Goal: Task Accomplishment & Management: Use online tool/utility

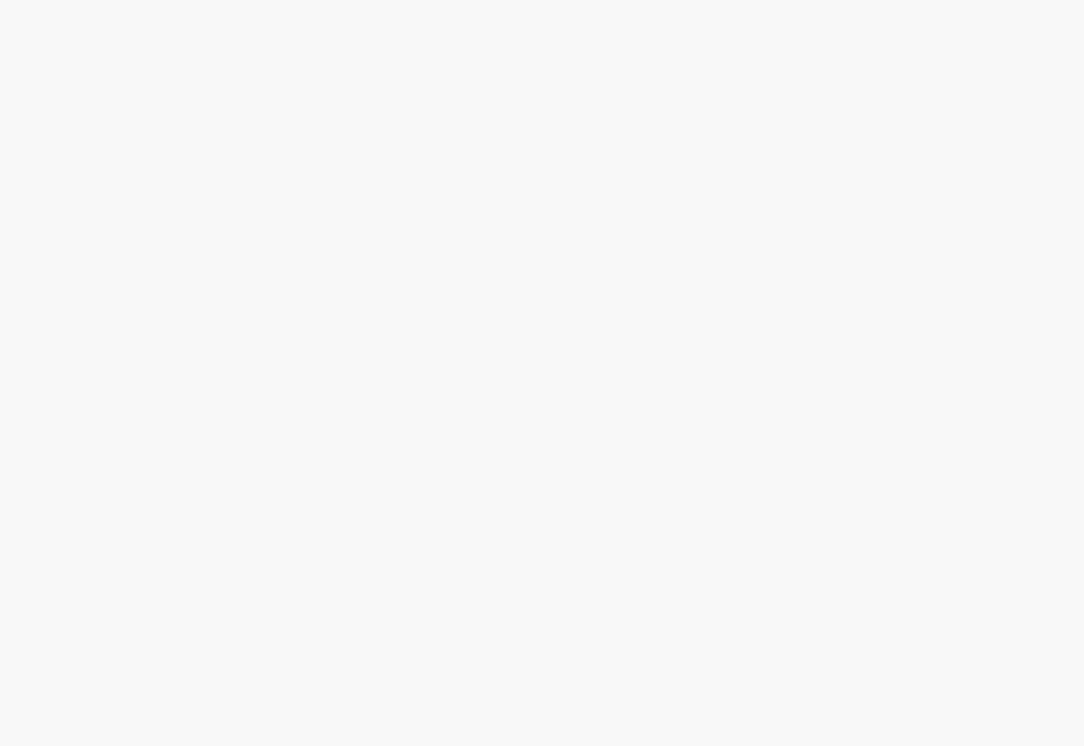
click at [408, 392] on body at bounding box center [542, 373] width 1084 height 746
click at [159, 286] on body at bounding box center [542, 373] width 1084 height 746
drag, startPoint x: 337, startPoint y: 360, endPoint x: 332, endPoint y: 334, distance: 26.4
click at [337, 360] on body at bounding box center [542, 373] width 1084 height 746
click at [417, 446] on body at bounding box center [542, 373] width 1084 height 746
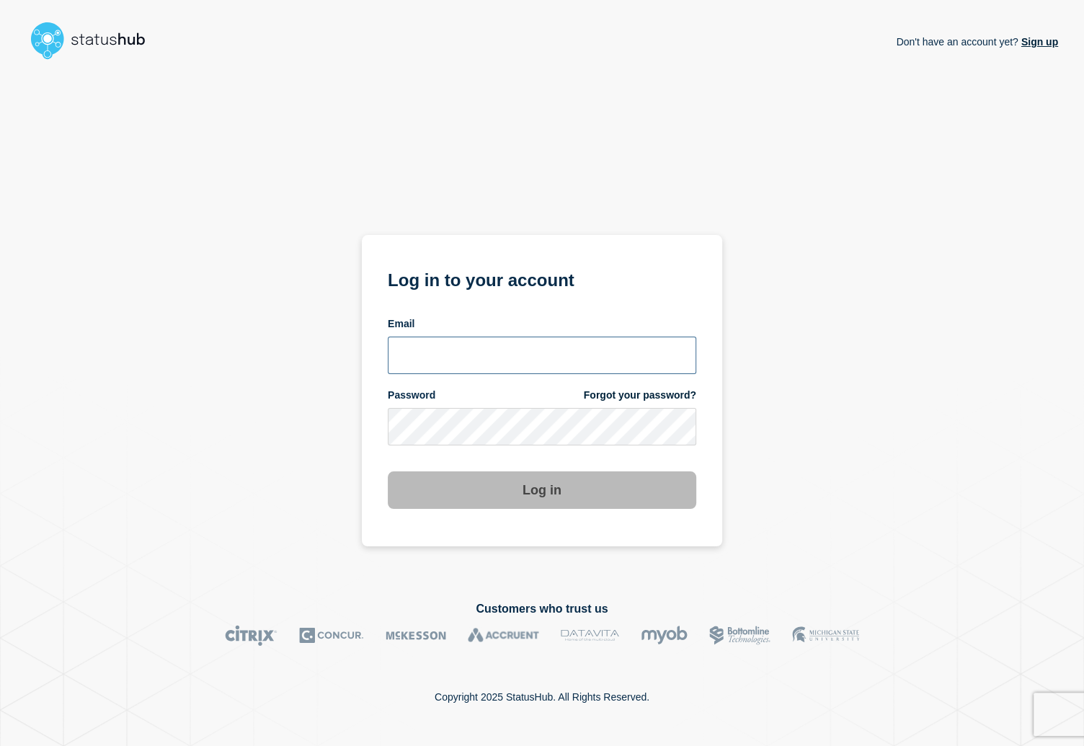
type input "[PERSON_NAME][EMAIL_ADDRESS][PERSON_NAME][DOMAIN_NAME]"
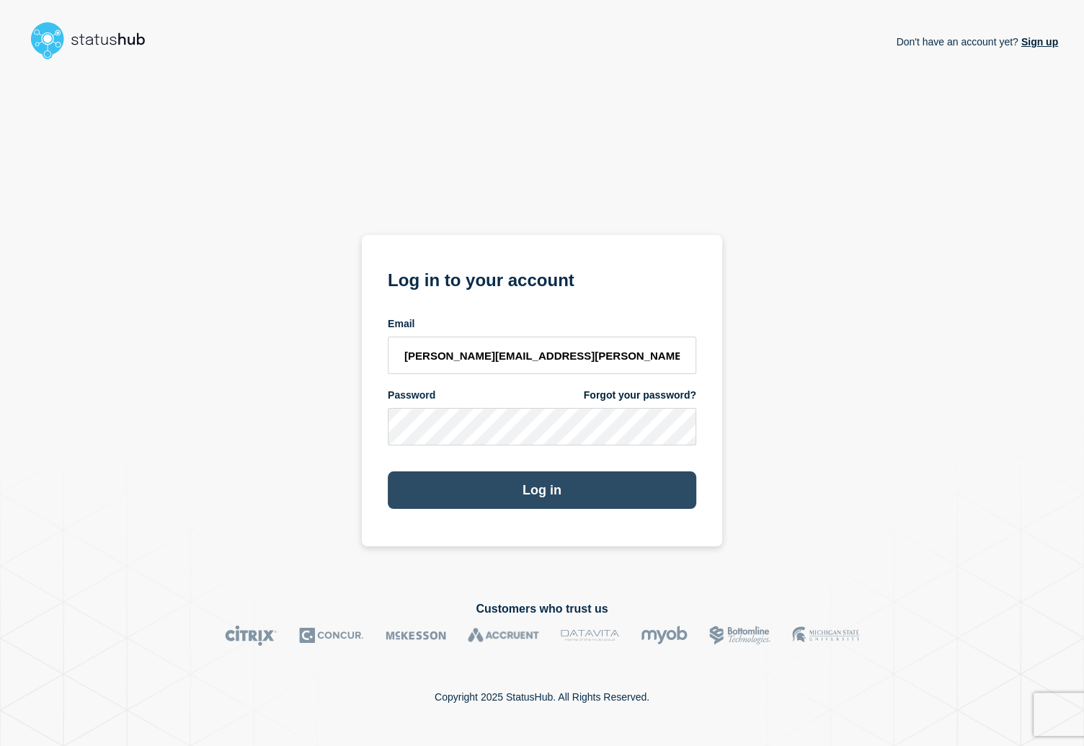
click at [515, 472] on button "Log in" at bounding box center [542, 490] width 309 height 37
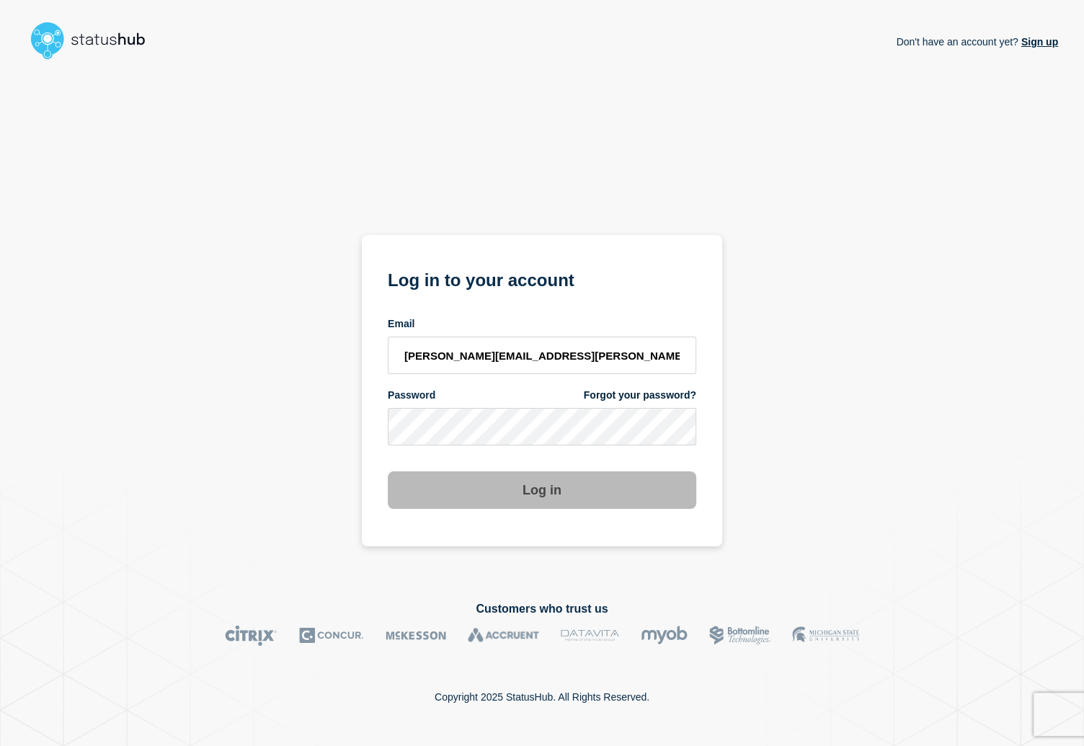
click at [795, 507] on div "Don't have an account yet? Sign up Log in to your account Email adrian.pangilin…" at bounding box center [542, 322] width 1032 height 513
click at [176, 389] on div "Don't have an account yet? Sign up Log in to your account Email adrian.pangilin…" at bounding box center [542, 322] width 1032 height 513
click at [208, 346] on div "Don't have an account yet? Sign up Log in to your account Email adrian.pangilin…" at bounding box center [542, 322] width 1032 height 513
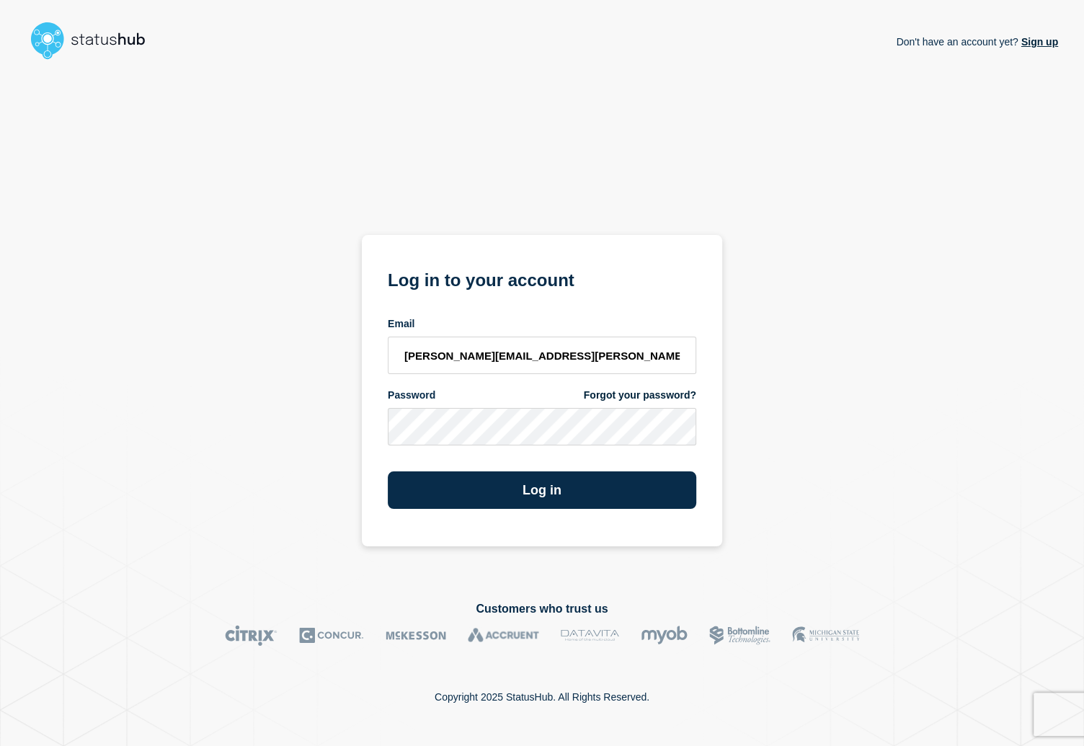
click at [242, 301] on div "Don't have an account yet? Sign up Log in to your account Email adrian.pangilin…" at bounding box center [542, 322] width 1032 height 513
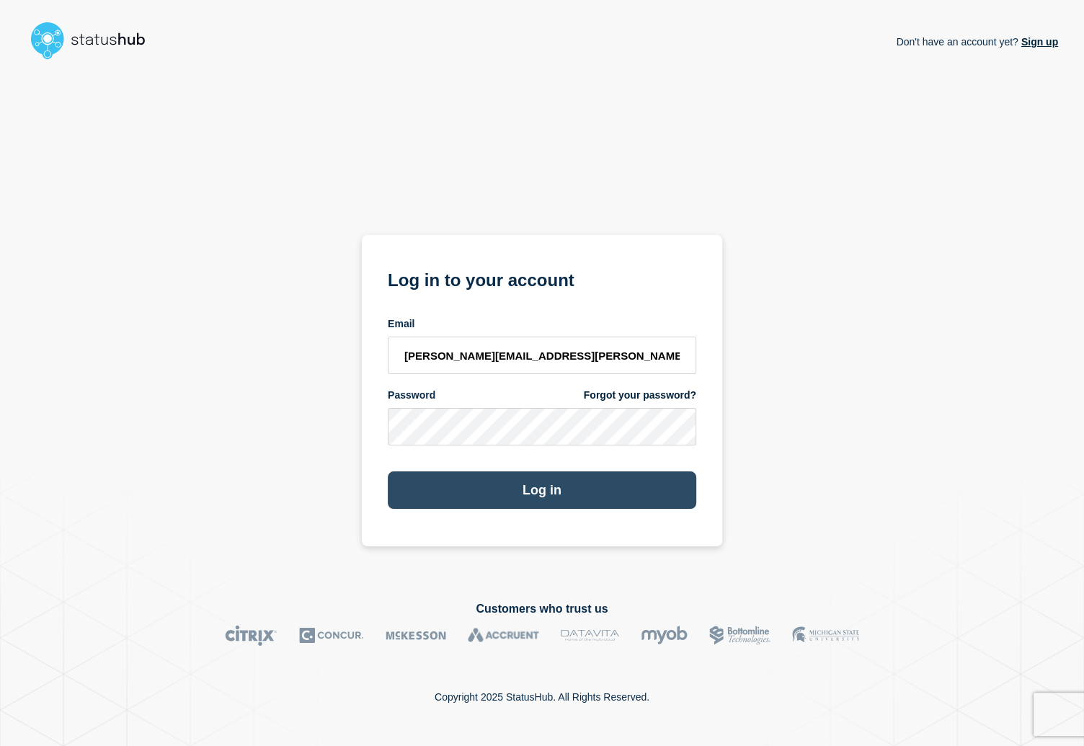
click at [526, 492] on button "Log in" at bounding box center [542, 490] width 309 height 37
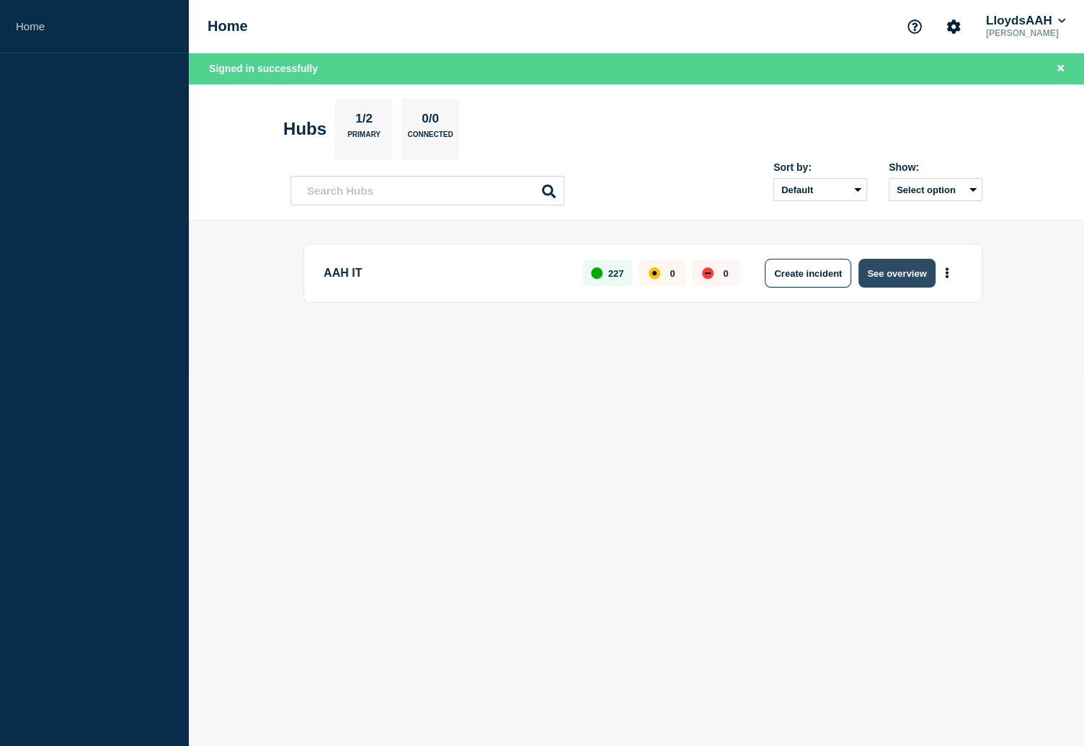
click at [888, 274] on button "See overview" at bounding box center [897, 273] width 76 height 29
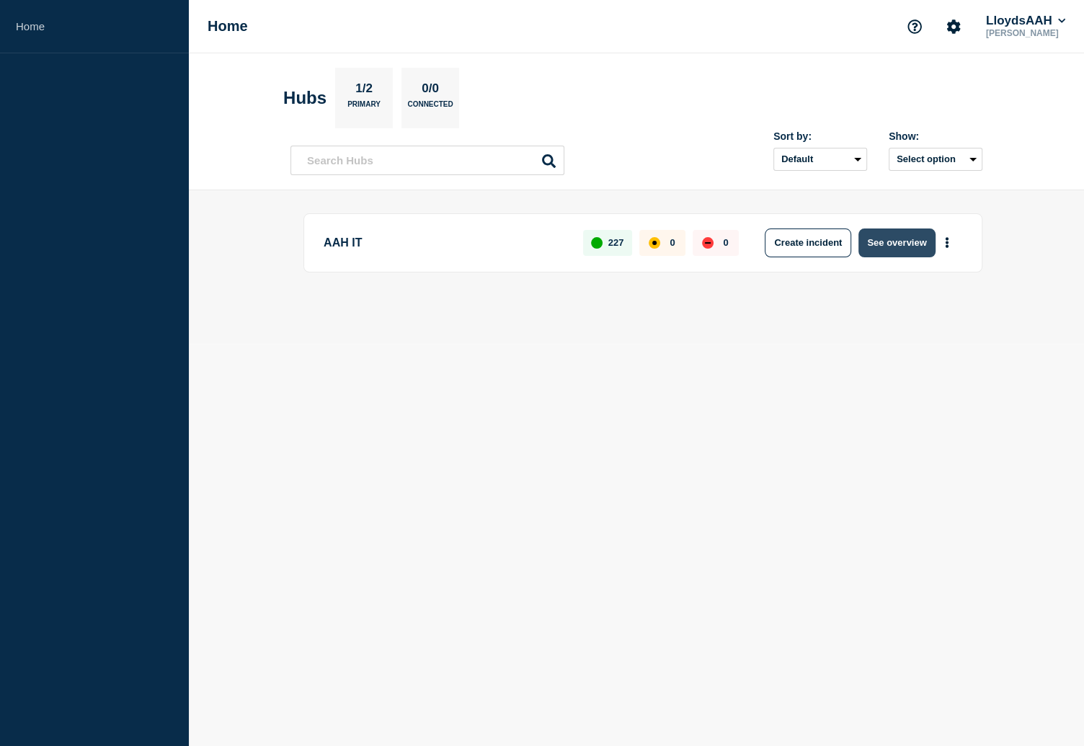
click at [896, 250] on button "See overview" at bounding box center [897, 243] width 76 height 29
click at [898, 250] on button "See overview" at bounding box center [897, 243] width 76 height 29
click at [182, 495] on aside "Home" at bounding box center [94, 373] width 189 height 746
click at [911, 251] on button "See overview" at bounding box center [897, 243] width 76 height 29
click at [903, 243] on button "See overview" at bounding box center [897, 243] width 76 height 29
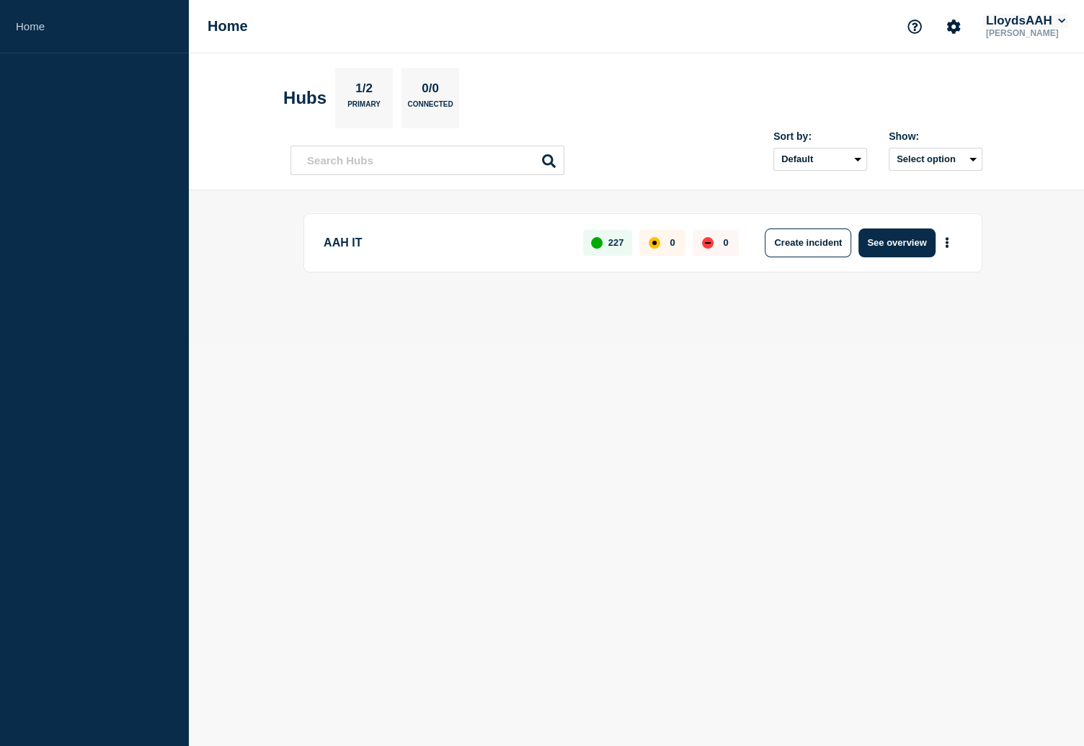
click at [1040, 16] on button "LloydsAAH" at bounding box center [1025, 21] width 85 height 14
click at [905, 246] on button "See overview" at bounding box center [897, 243] width 76 height 29
click at [908, 244] on button "See overview" at bounding box center [897, 243] width 76 height 29
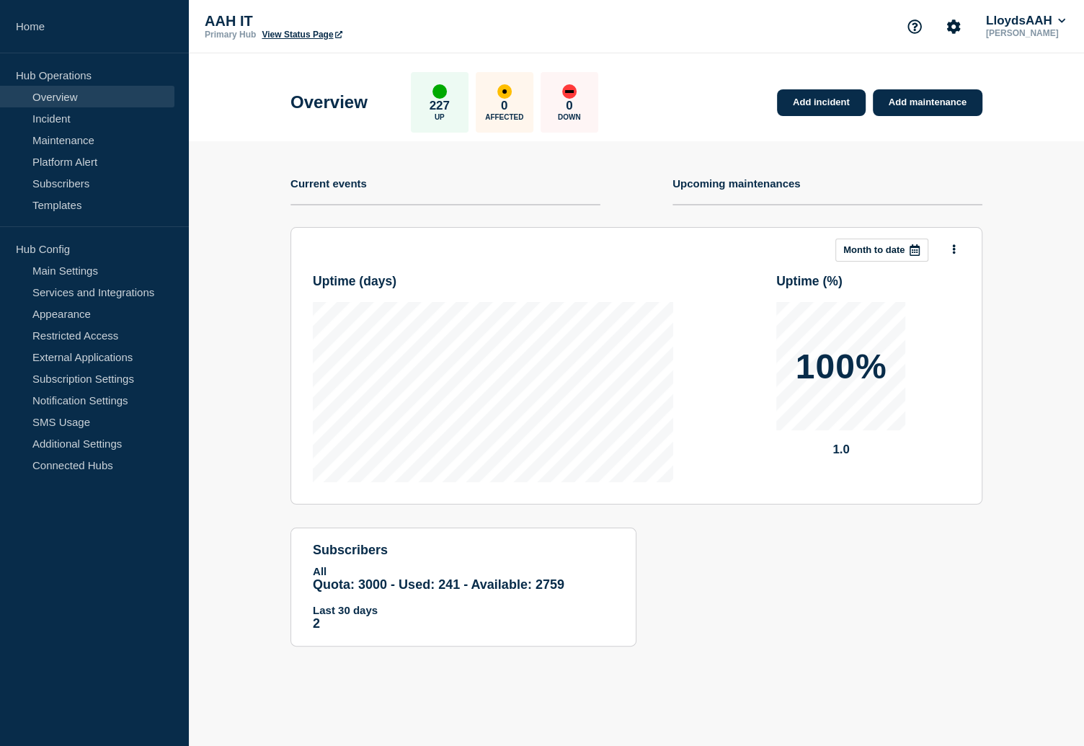
click at [242, 381] on section "Add incident Add maintenance Current events Upcoming maintenances This month Mo…" at bounding box center [637, 404] width 896 height 527
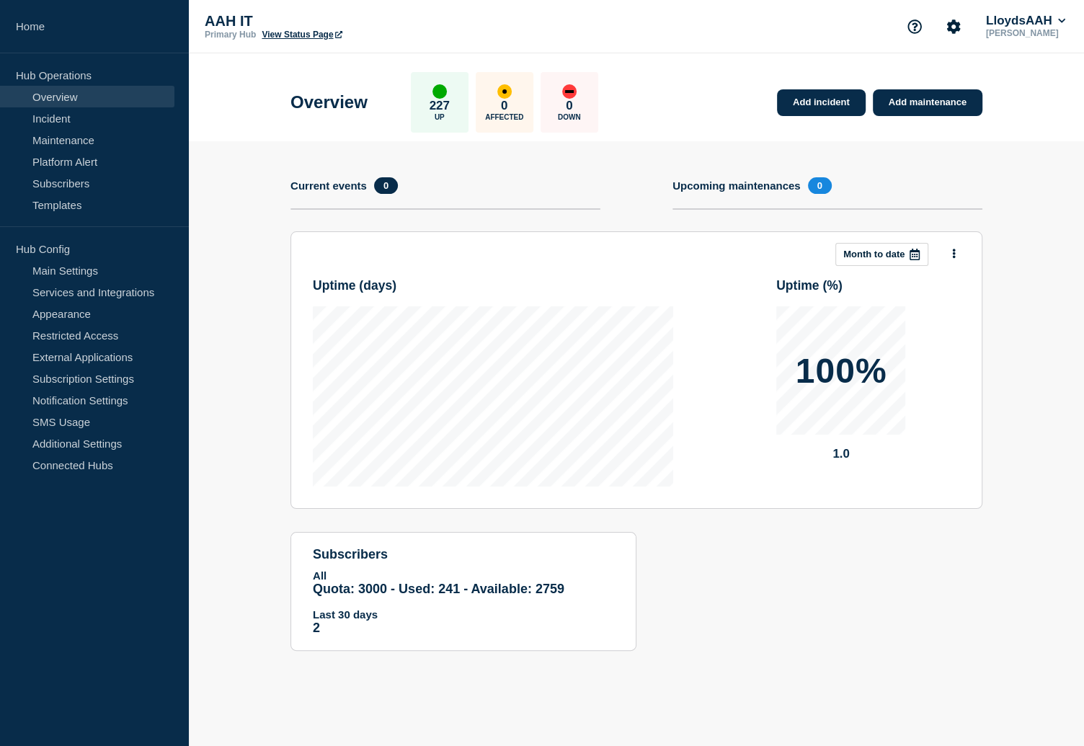
click at [265, 415] on section "Add incident Add maintenance Current events 0 Upcoming maintenances 0 This mont…" at bounding box center [637, 406] width 896 height 531
click at [800, 100] on link "Add incident" at bounding box center [821, 102] width 89 height 27
click at [123, 705] on aside "Home Hub Operations Overview Incident Maintenance Platform Alert Subscribers Te…" at bounding box center [94, 373] width 189 height 746
click at [522, 696] on body "Home Hub Operations Overview Incident Maintenance Platform Alert Subscribers Te…" at bounding box center [542, 373] width 1084 height 746
click at [399, 686] on main "Overview 227 Up 0 Affected 0 Down Add incident Add maintenance Add incident Add…" at bounding box center [637, 373] width 896 height 641
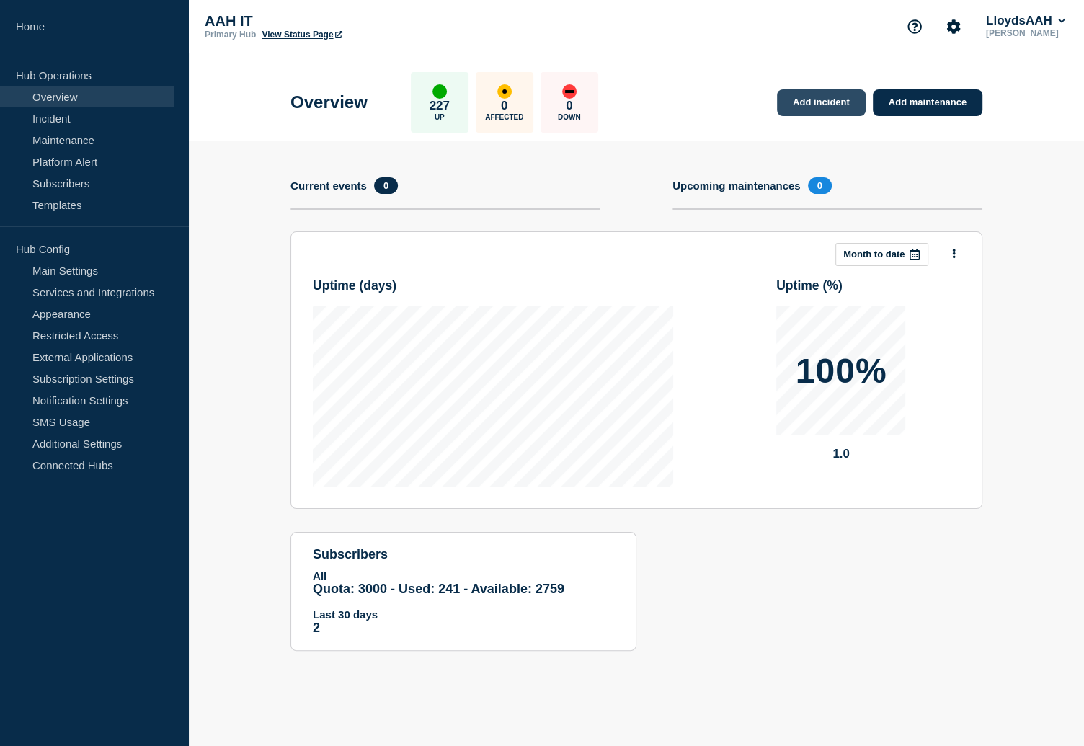
click at [818, 105] on link "Add incident" at bounding box center [821, 102] width 89 height 27
click at [583, 180] on div "Current events 0" at bounding box center [446, 185] width 310 height 17
click at [808, 105] on link "Add incident" at bounding box center [821, 102] width 89 height 27
click at [237, 409] on section "Add incident Add maintenance Current events 0 Upcoming maintenances 0 This mont…" at bounding box center [637, 406] width 896 height 531
